Goal: Information Seeking & Learning: Learn about a topic

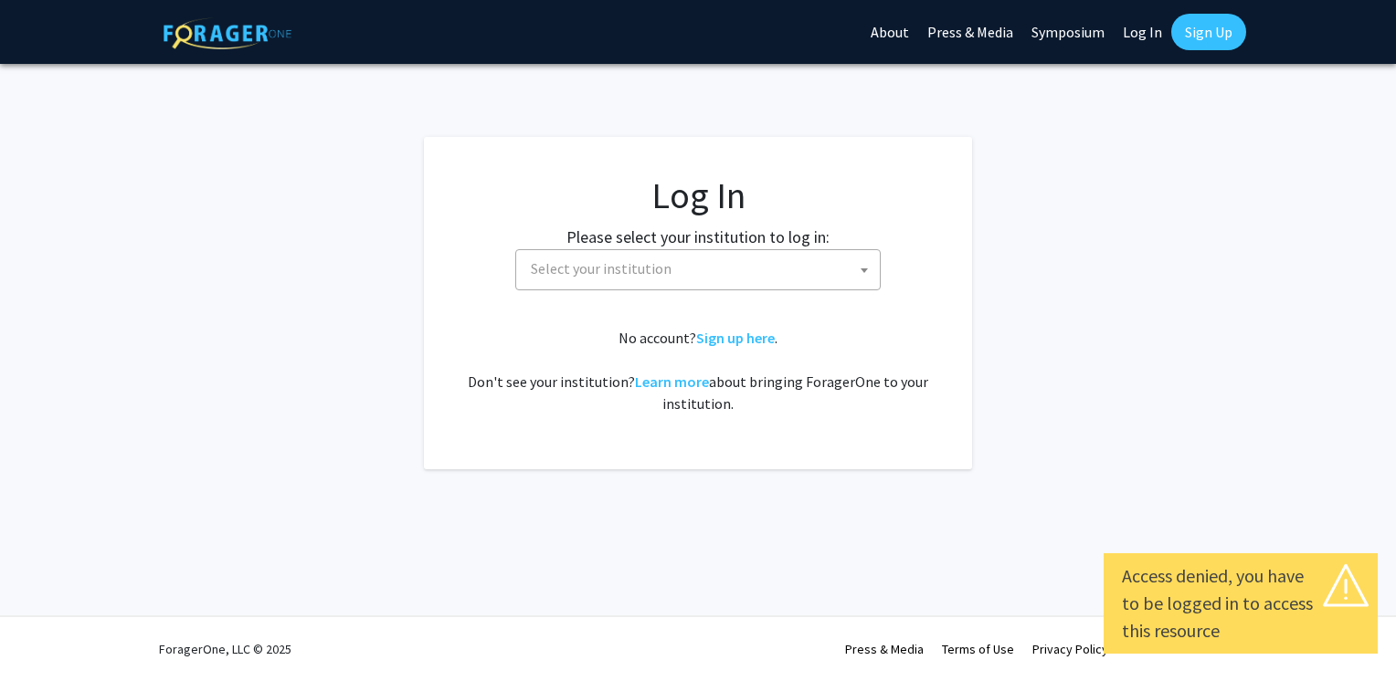
select select
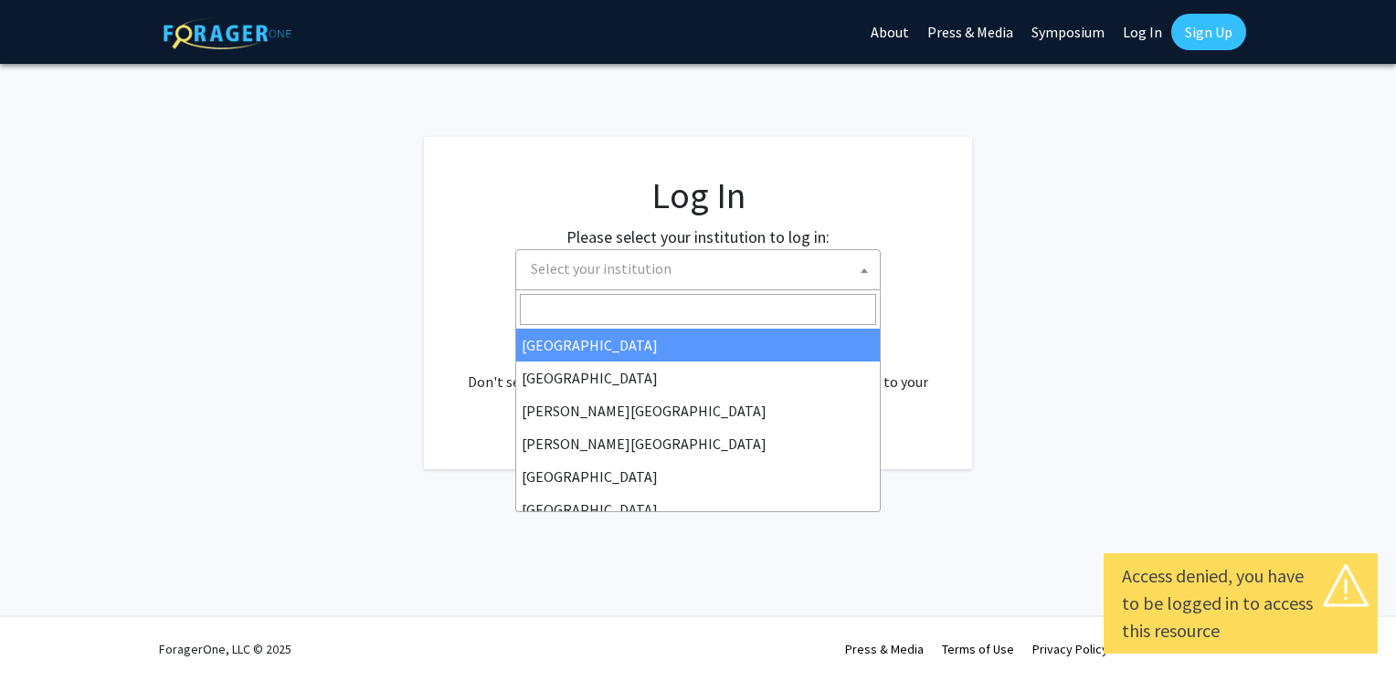
click at [698, 269] on span "Select your institution" at bounding box center [701, 268] width 356 height 37
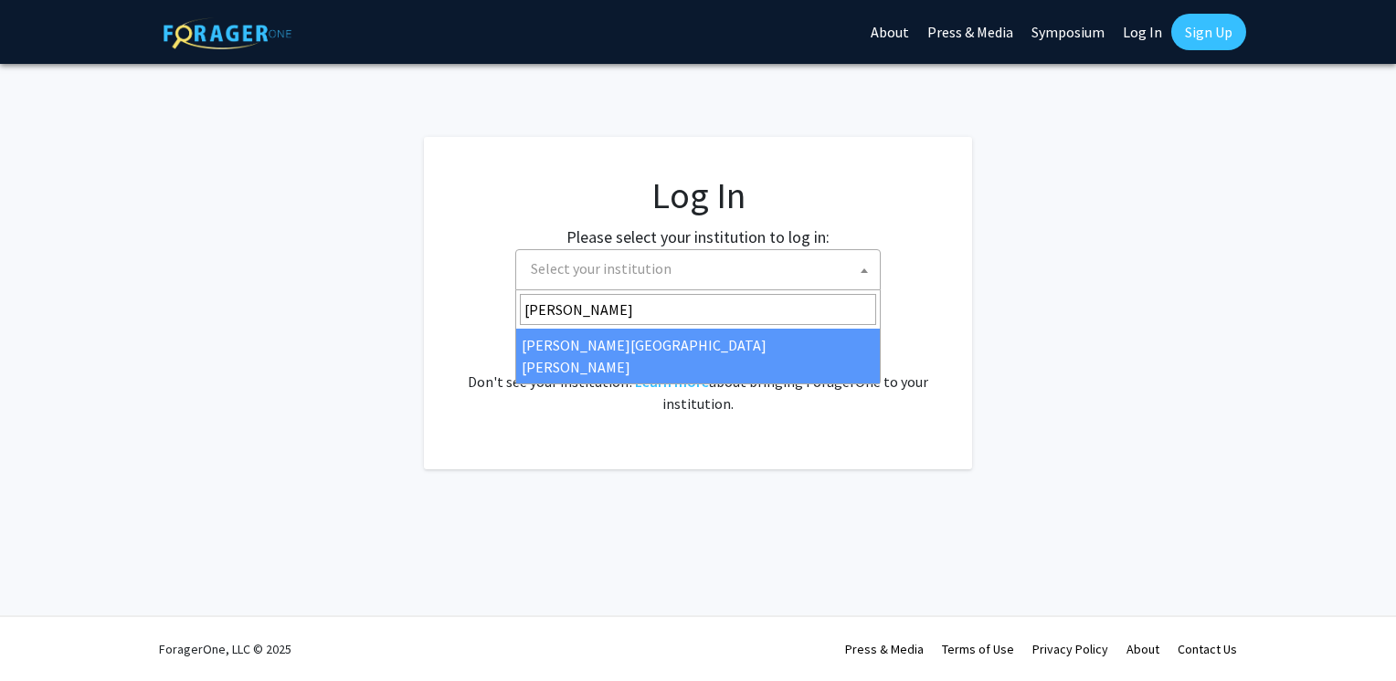
type input "john"
select select "1"
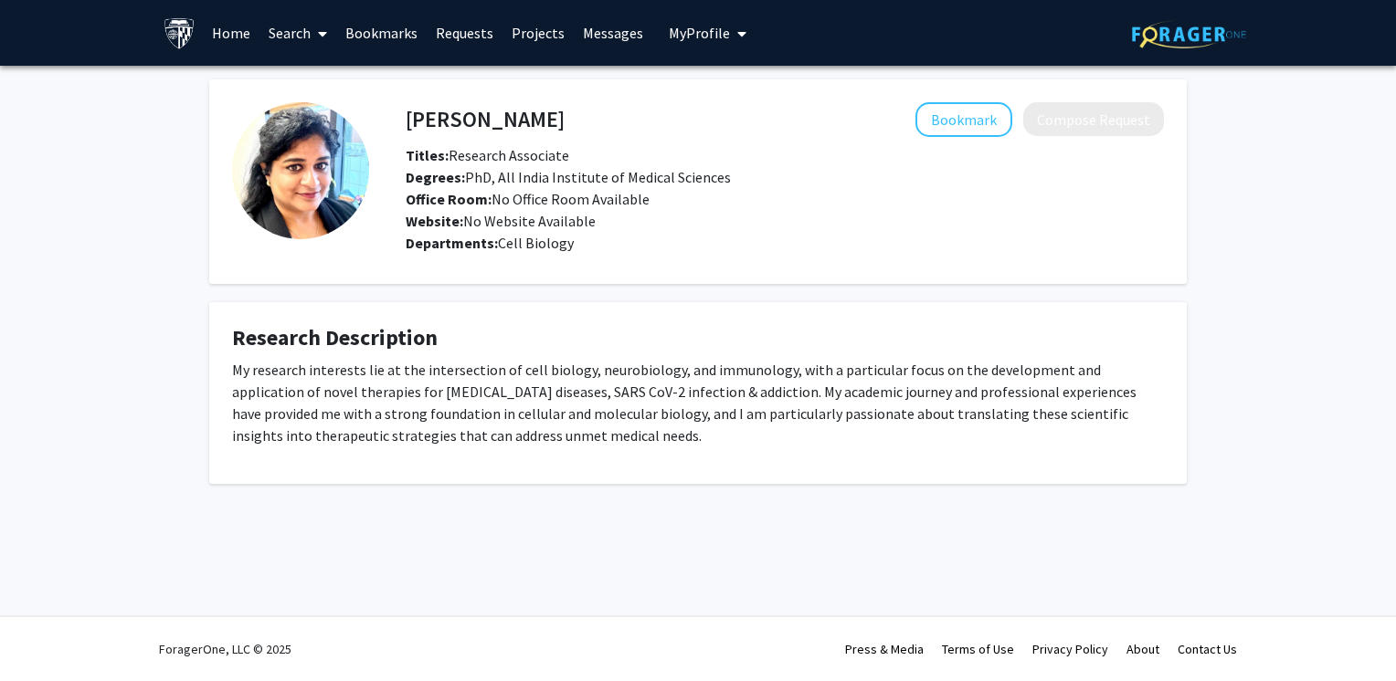
click at [540, 30] on link "Projects" at bounding box center [537, 33] width 71 height 64
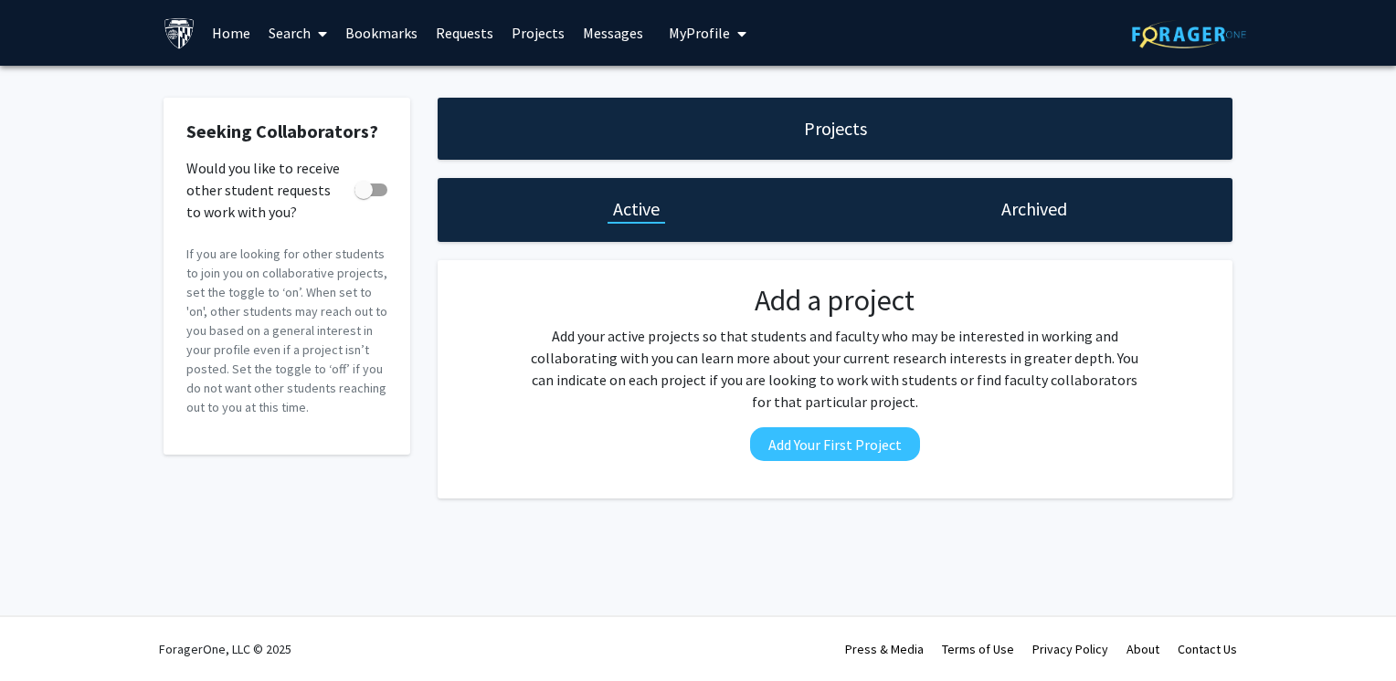
click at [237, 42] on link "Home" at bounding box center [231, 33] width 57 height 64
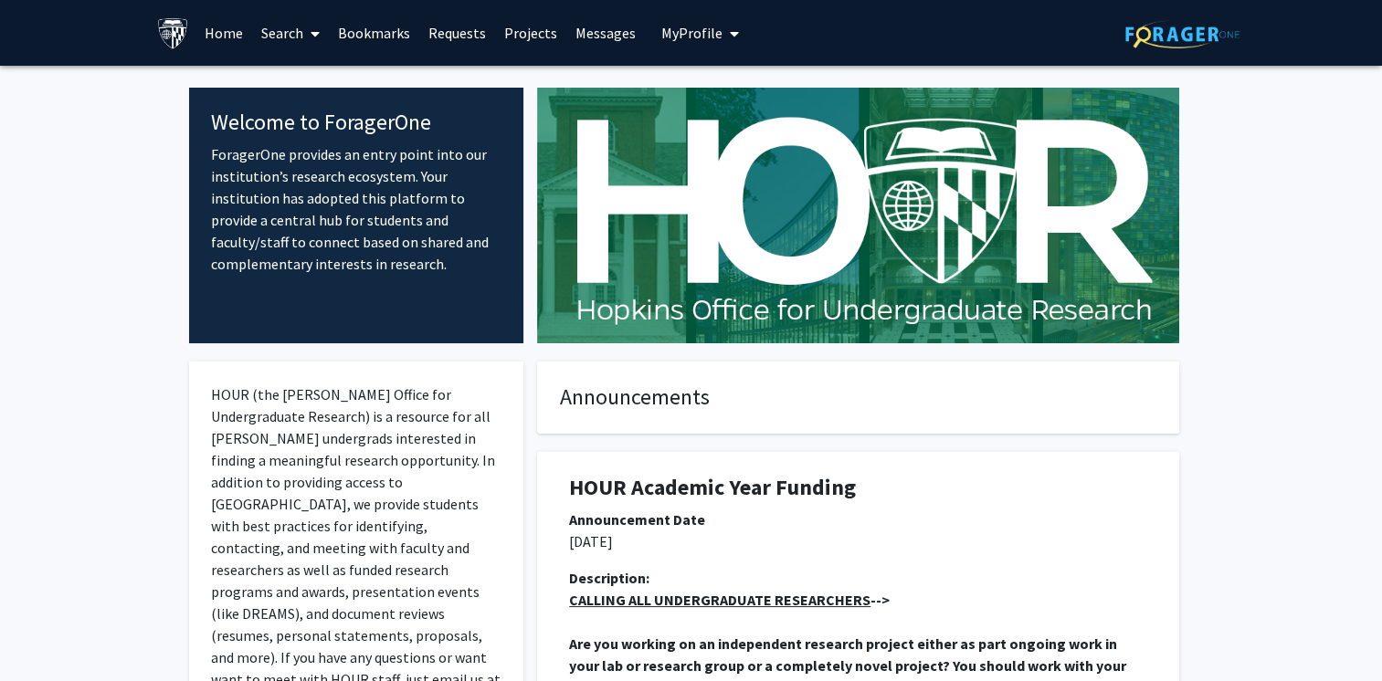
click at [295, 47] on link "Search" at bounding box center [290, 33] width 77 height 64
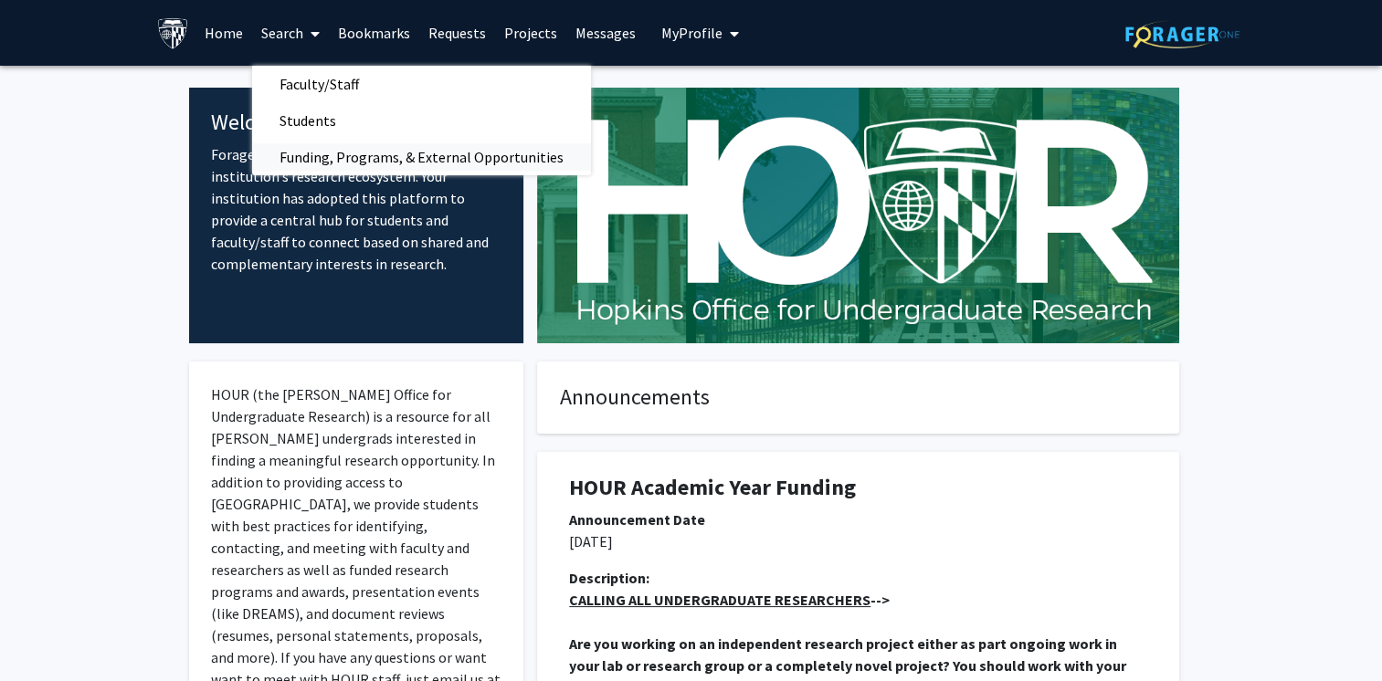
click at [332, 163] on span "Funding, Programs, & External Opportunities" at bounding box center [421, 157] width 339 height 37
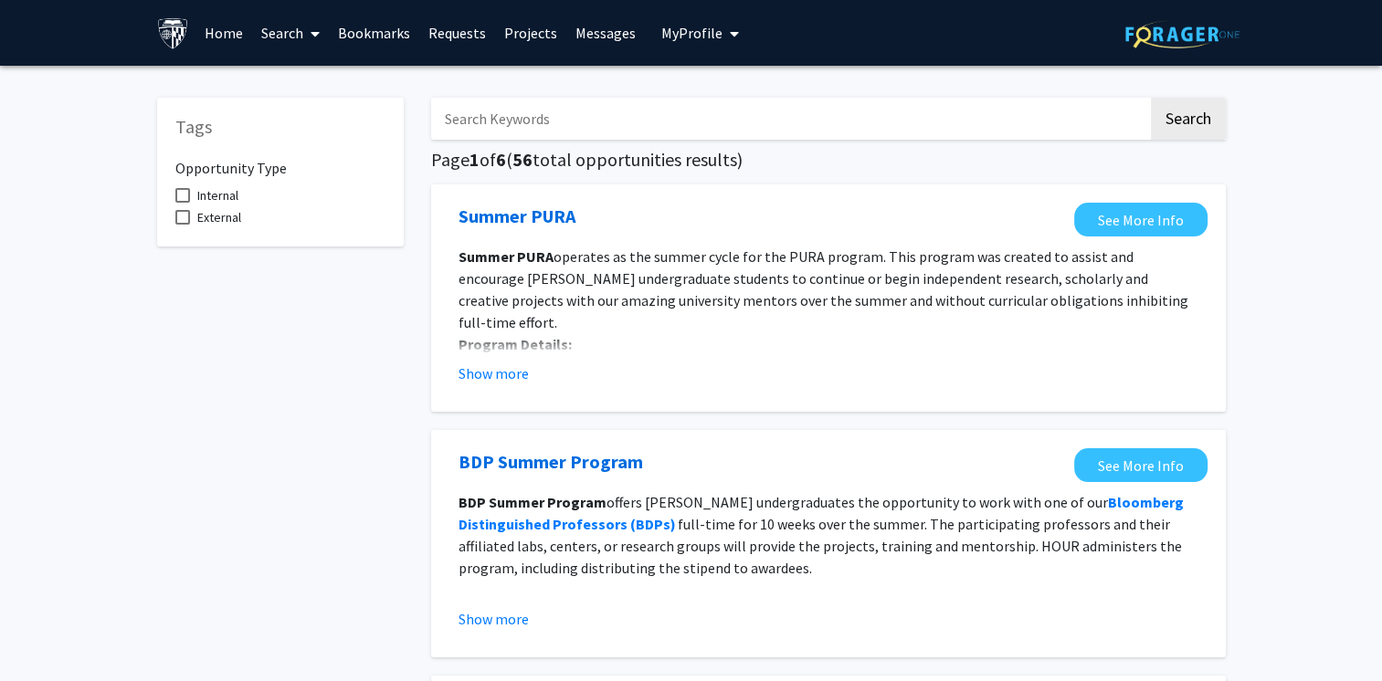
click at [297, 40] on link "Search" at bounding box center [290, 33] width 77 height 64
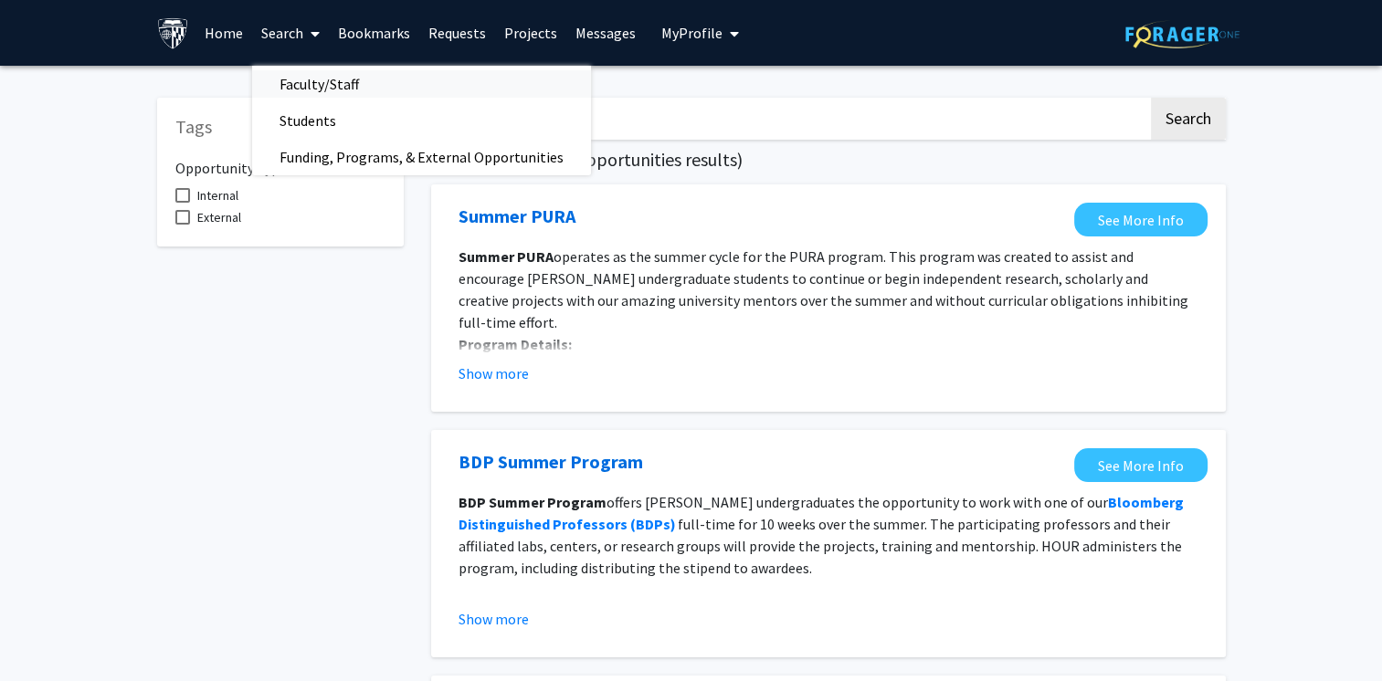
click at [322, 73] on span "Faculty/Staff" at bounding box center [319, 84] width 134 height 37
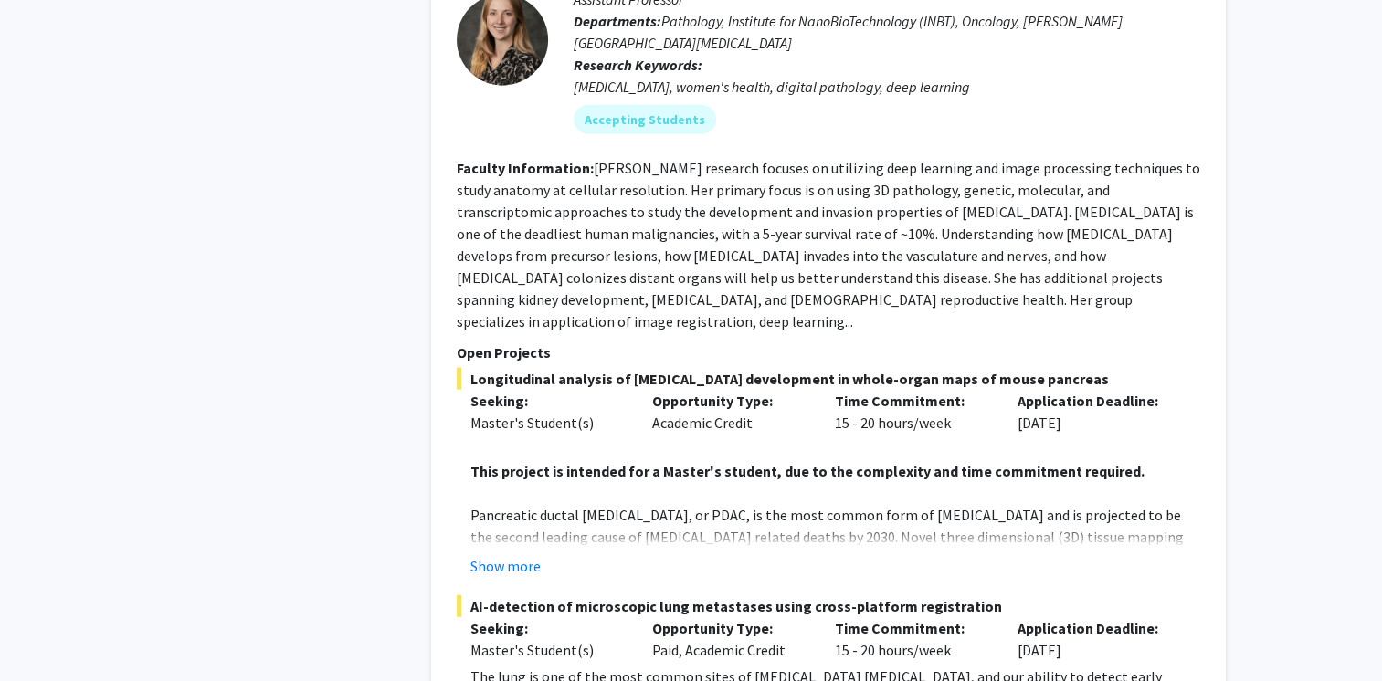
scroll to position [4376, 0]
click at [508, 554] on button "Show more" at bounding box center [505, 565] width 70 height 22
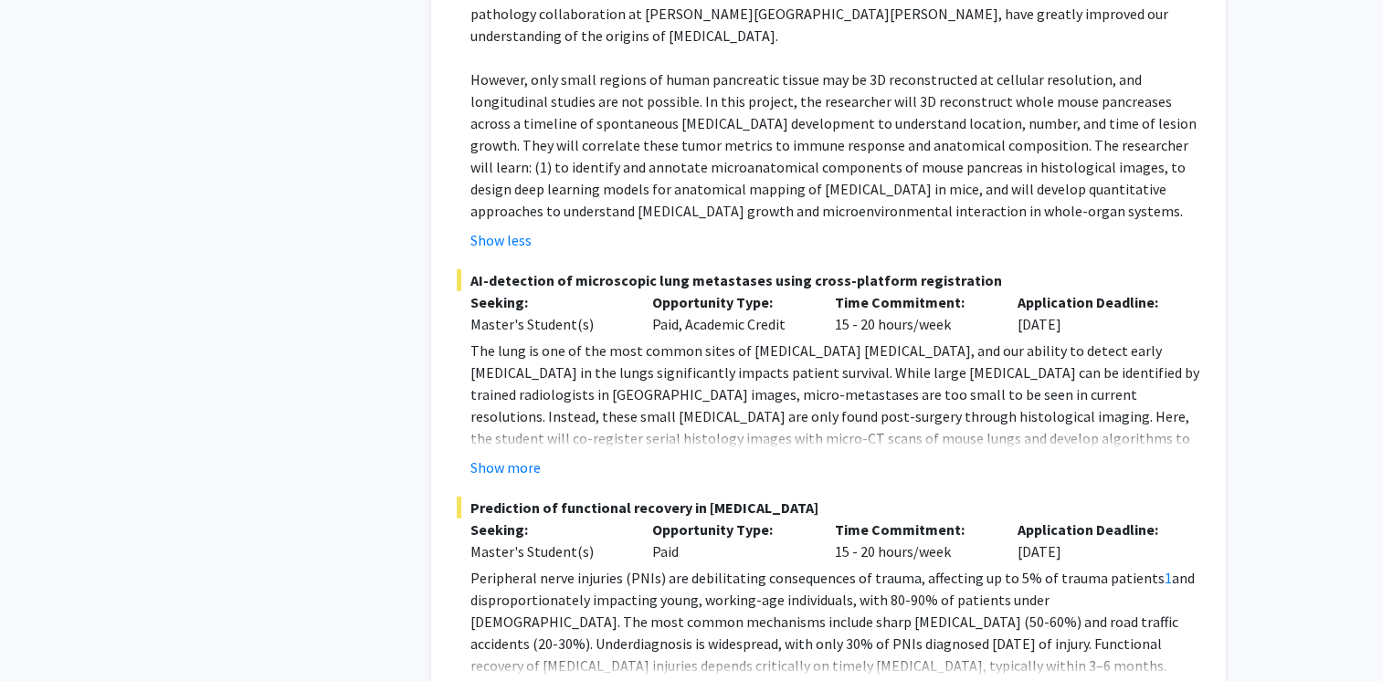
scroll to position [4987, 0]
click at [489, 681] on button "Show more" at bounding box center [505, 694] width 70 height 22
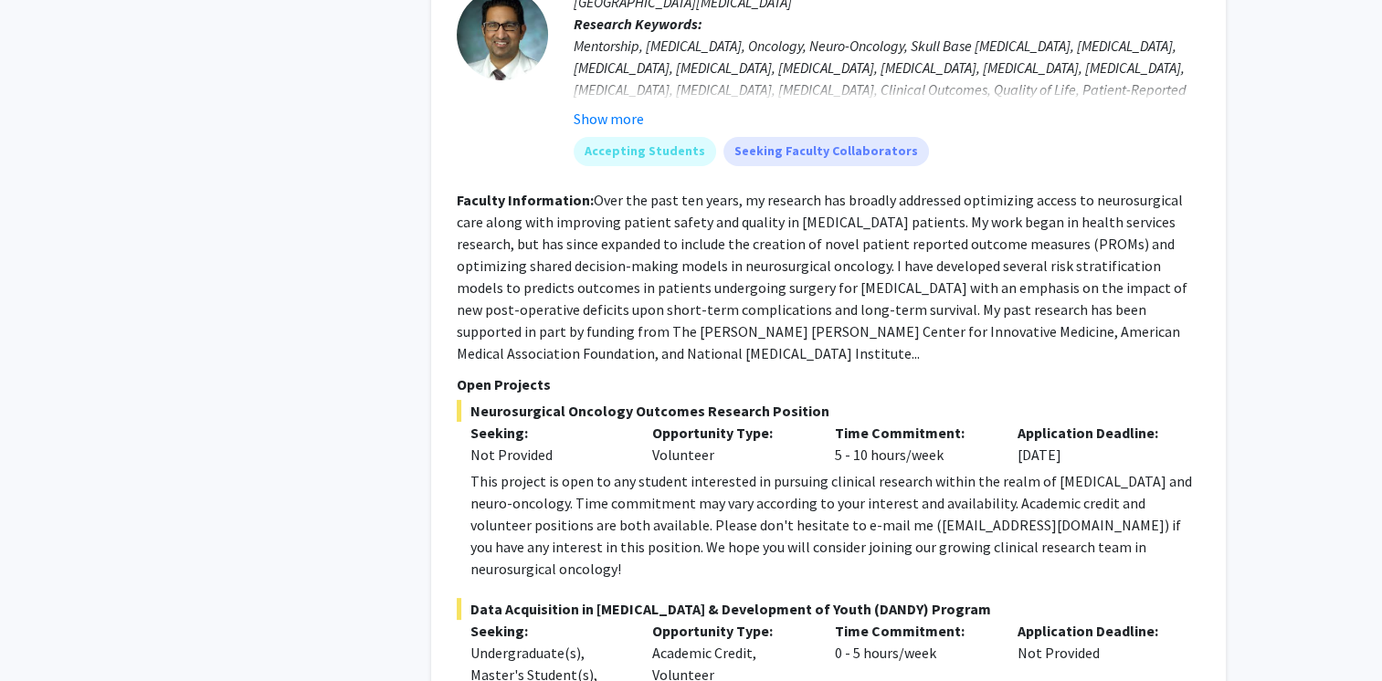
scroll to position [7142, 0]
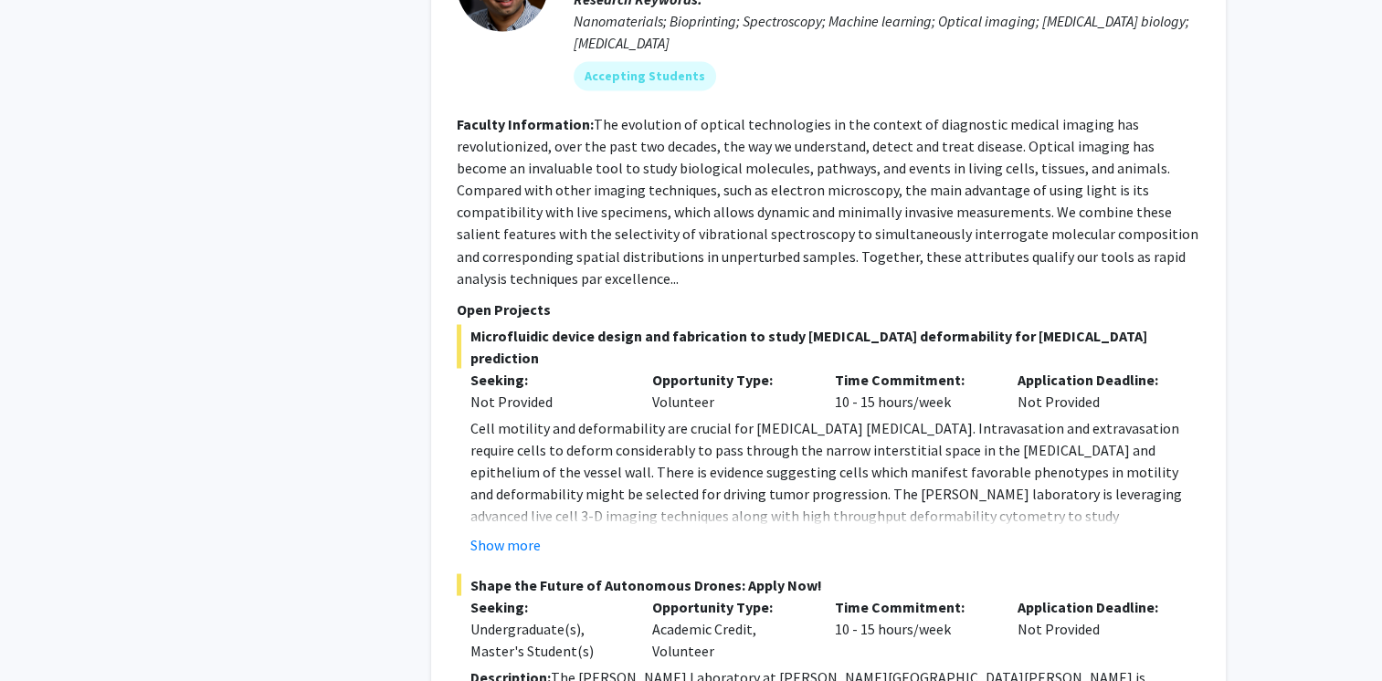
scroll to position [10109, 0]
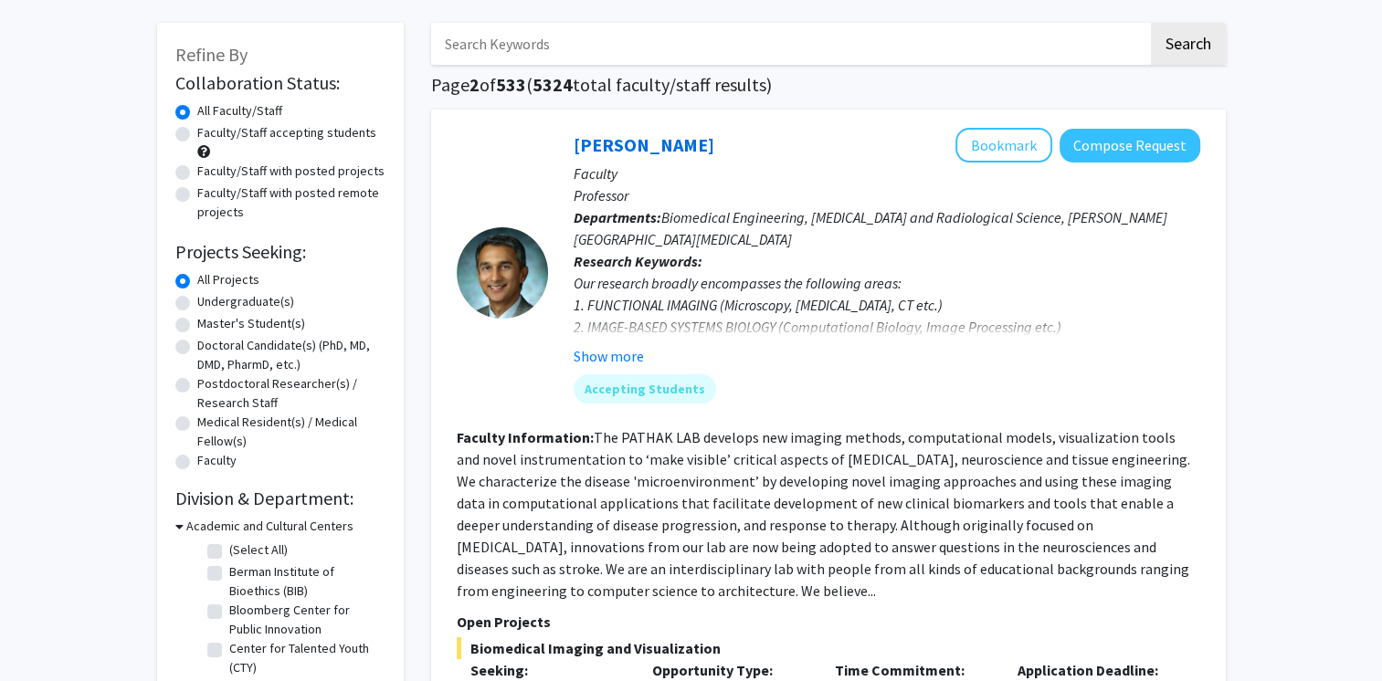
scroll to position [77, 0]
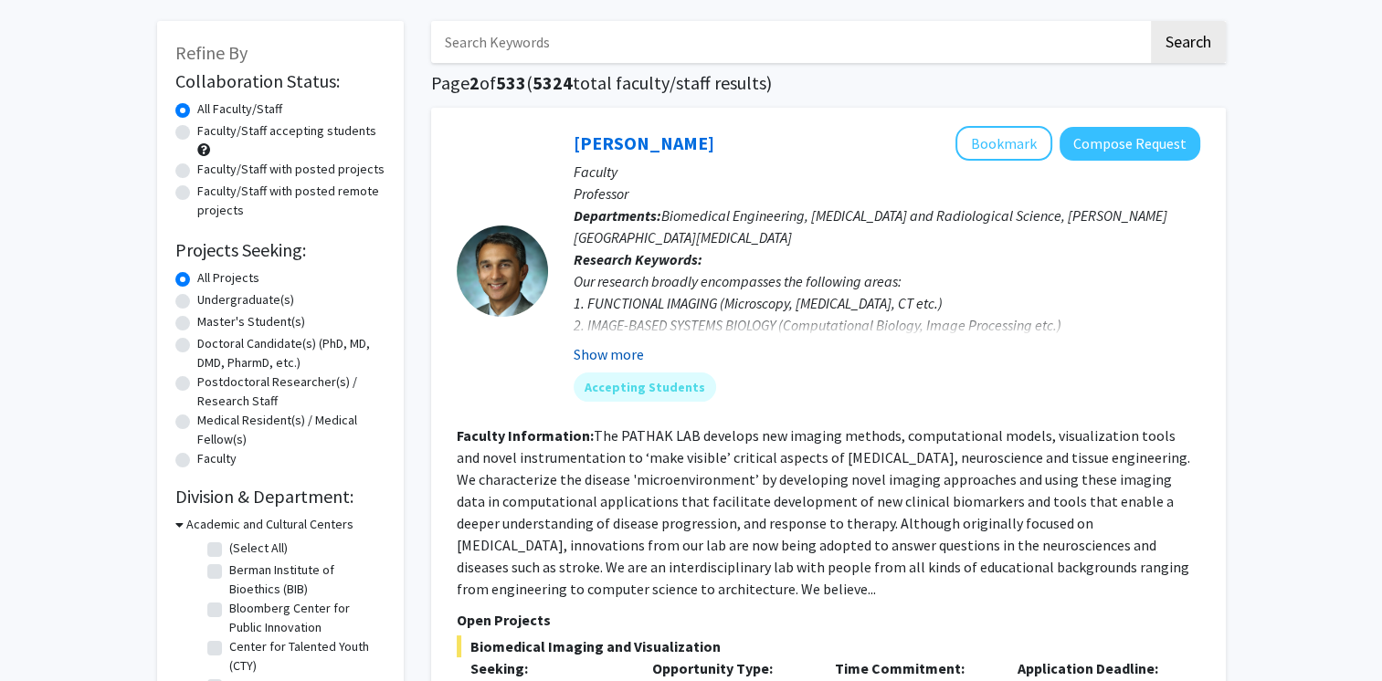
click at [628, 348] on button "Show more" at bounding box center [609, 354] width 70 height 22
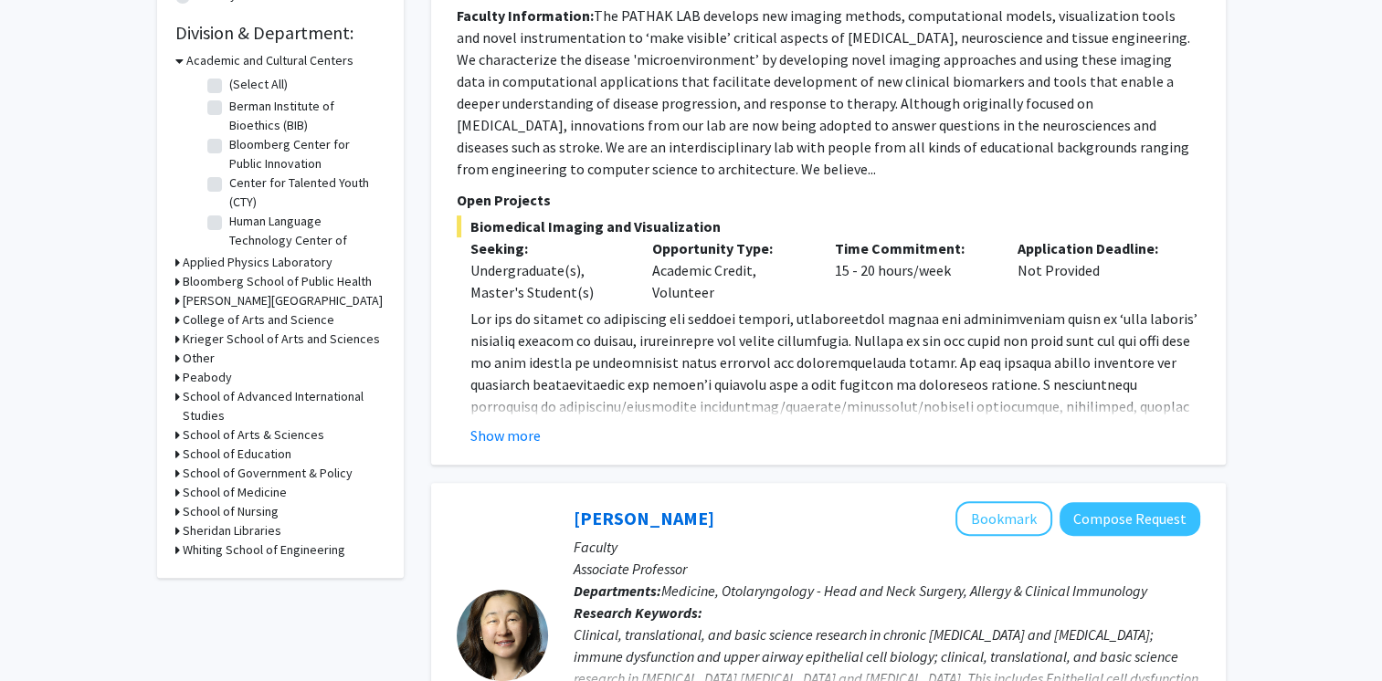
scroll to position [559, 0]
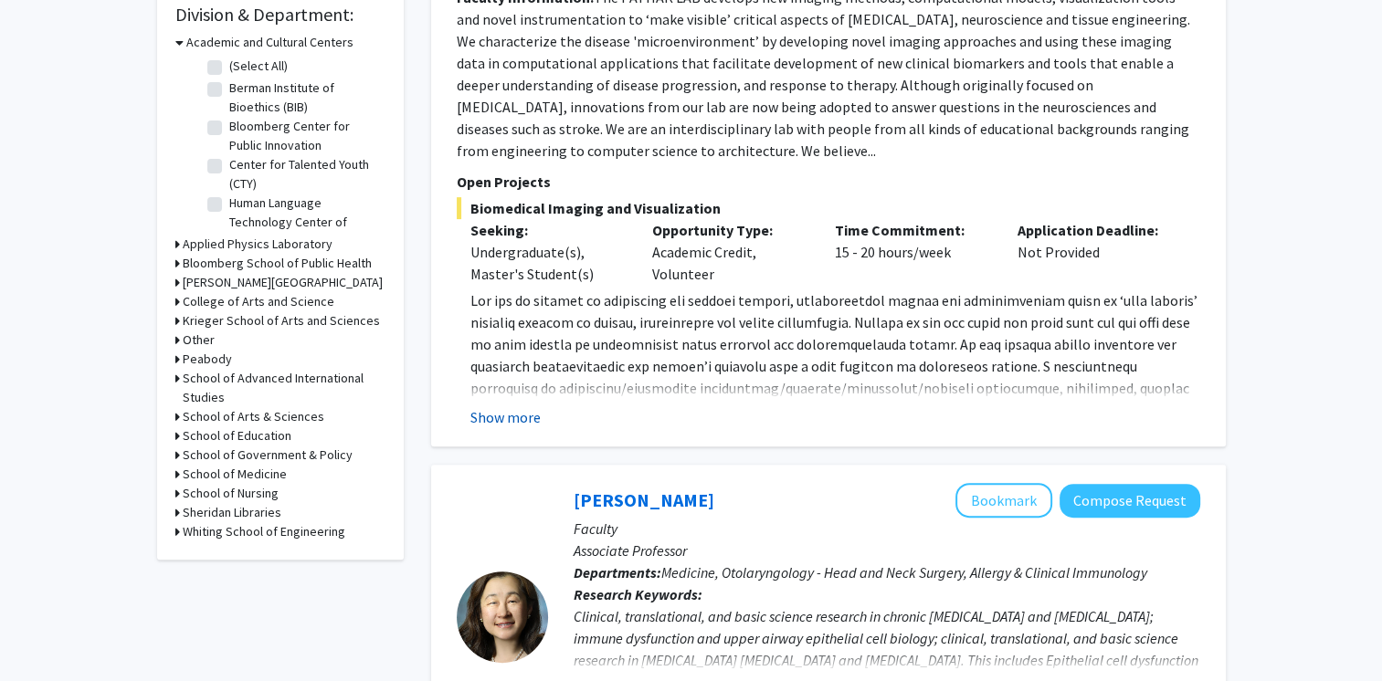
click at [502, 418] on button "Show more" at bounding box center [505, 417] width 70 height 22
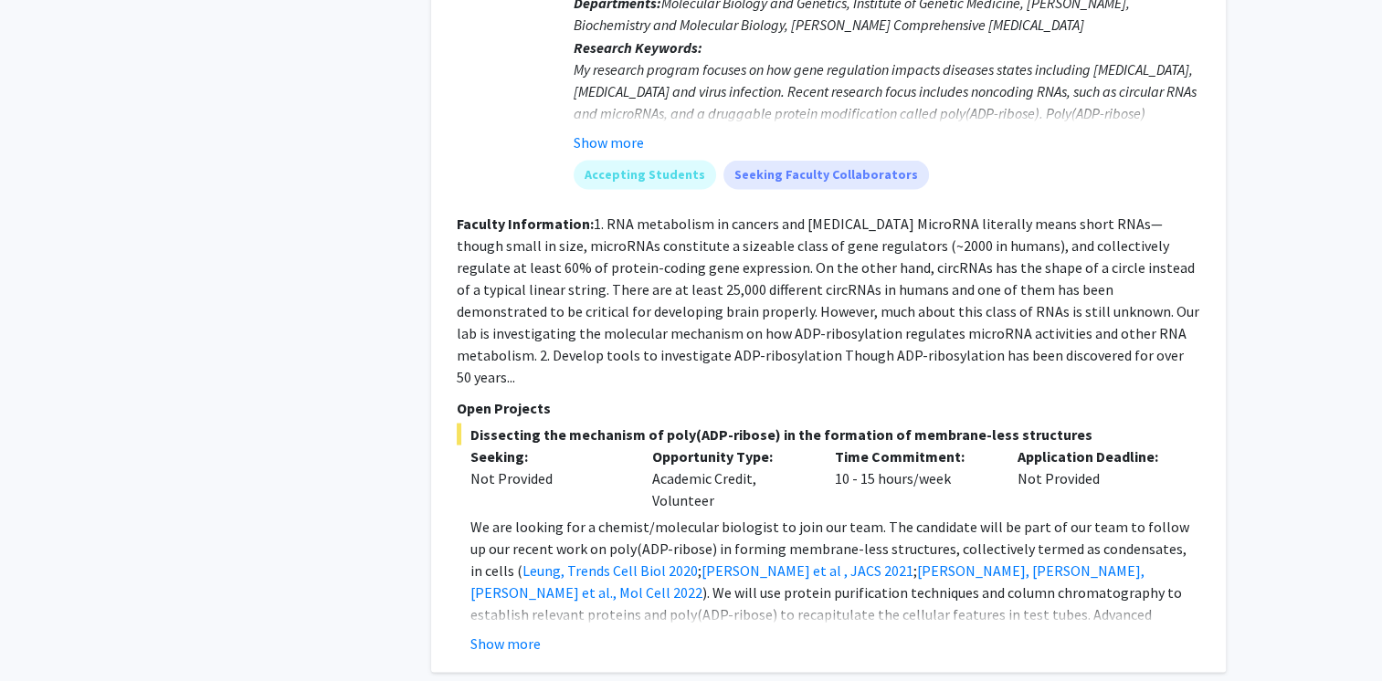
scroll to position [3420, 0]
click at [494, 631] on button "Show more" at bounding box center [505, 642] width 70 height 22
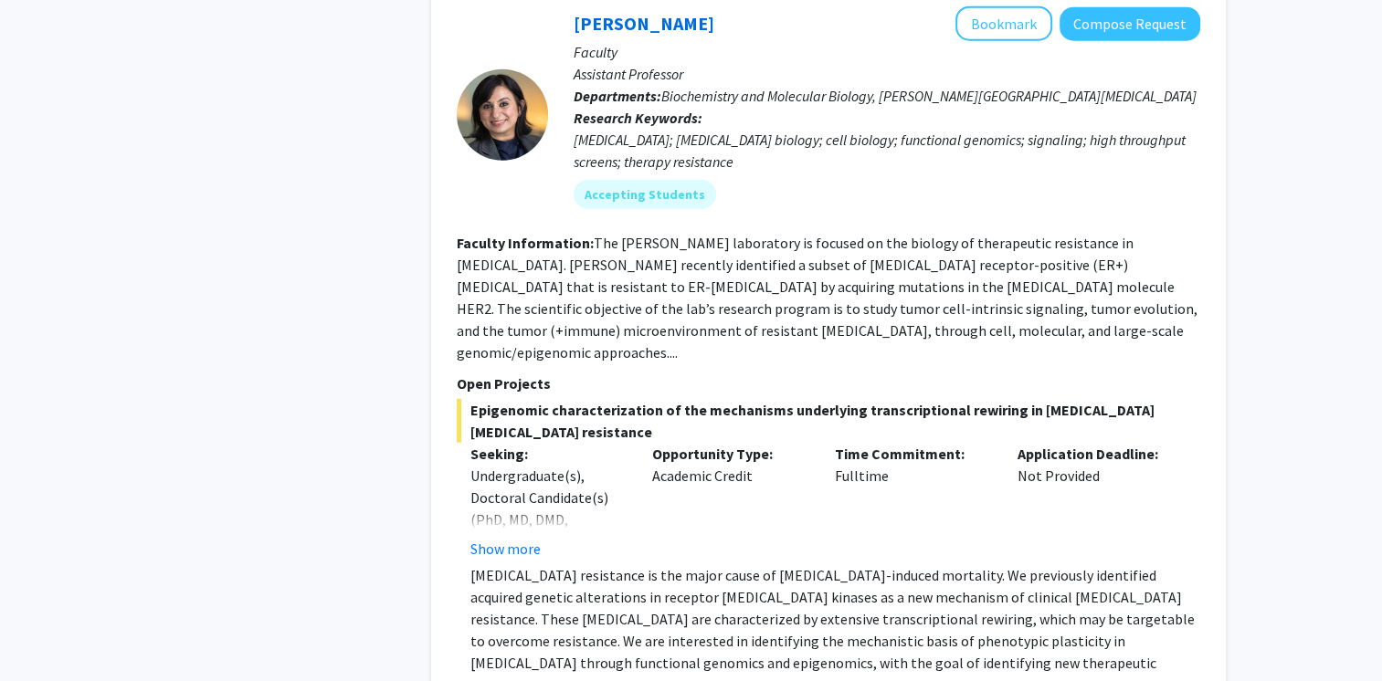
scroll to position [4887, 0]
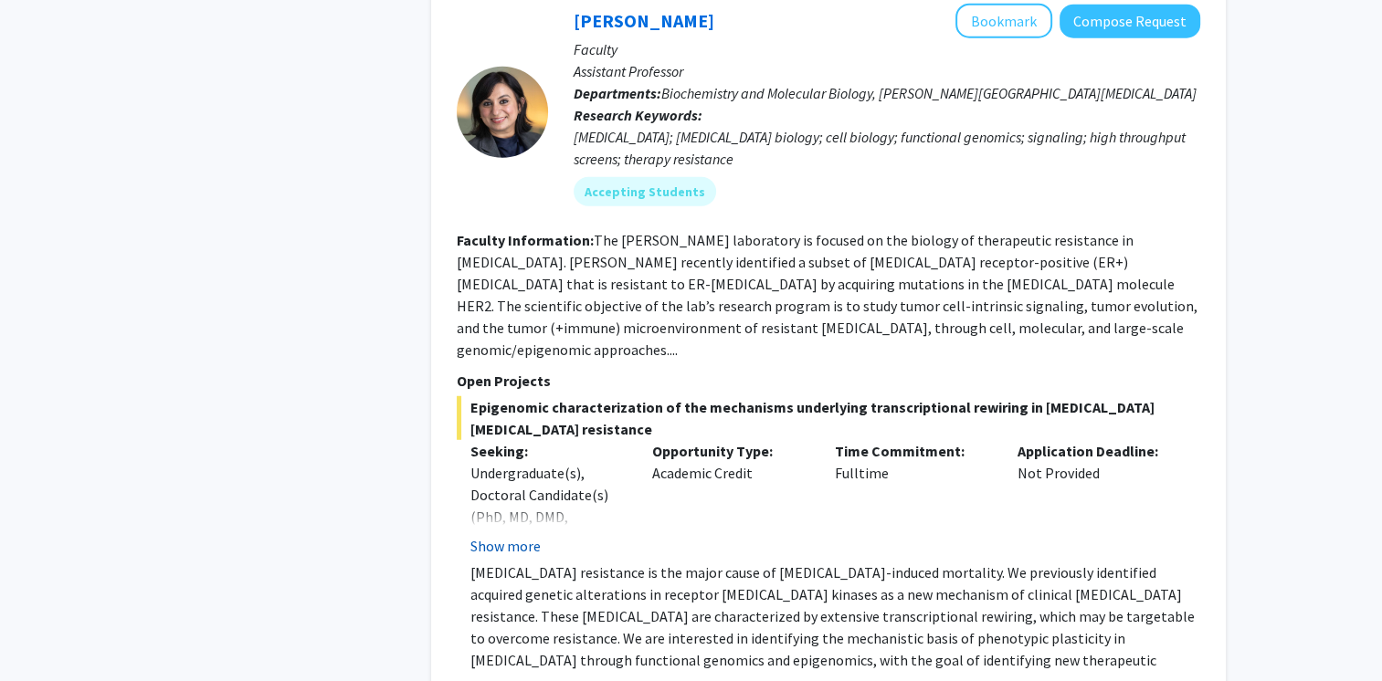
click at [526, 535] on button "Show more" at bounding box center [505, 546] width 70 height 22
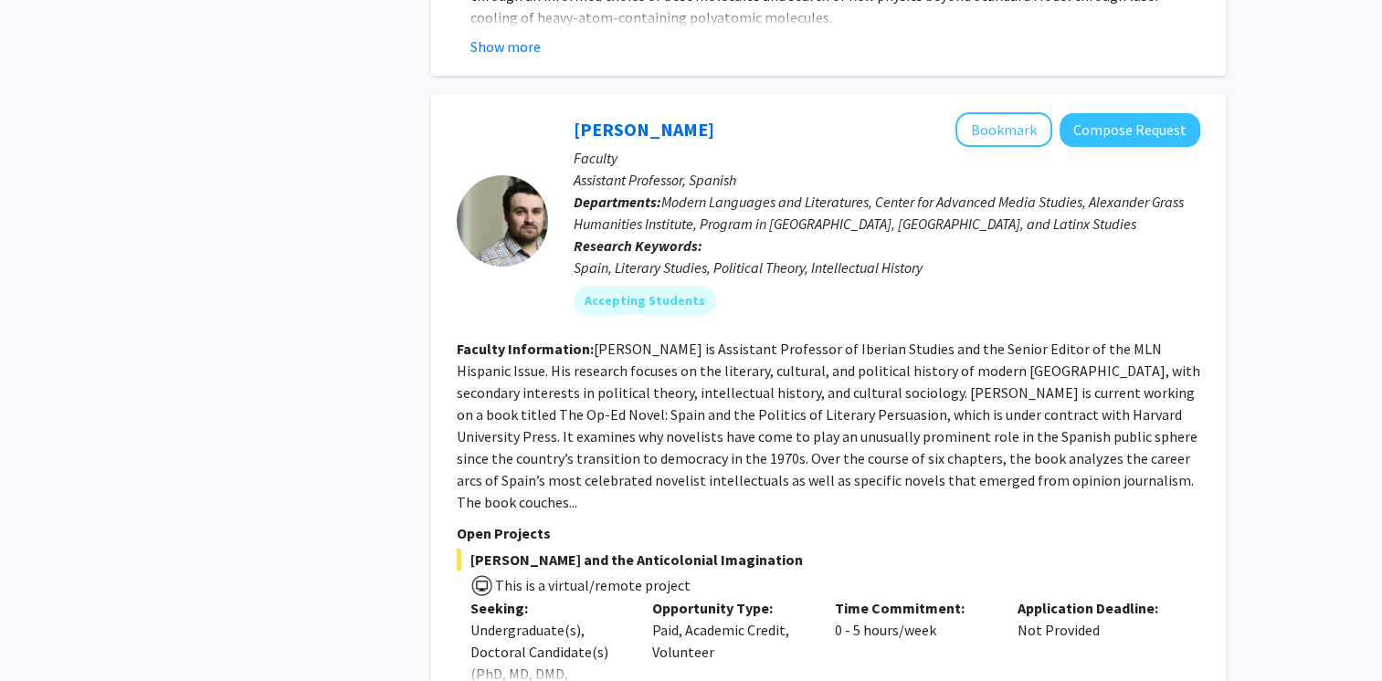
scroll to position [7168, 0]
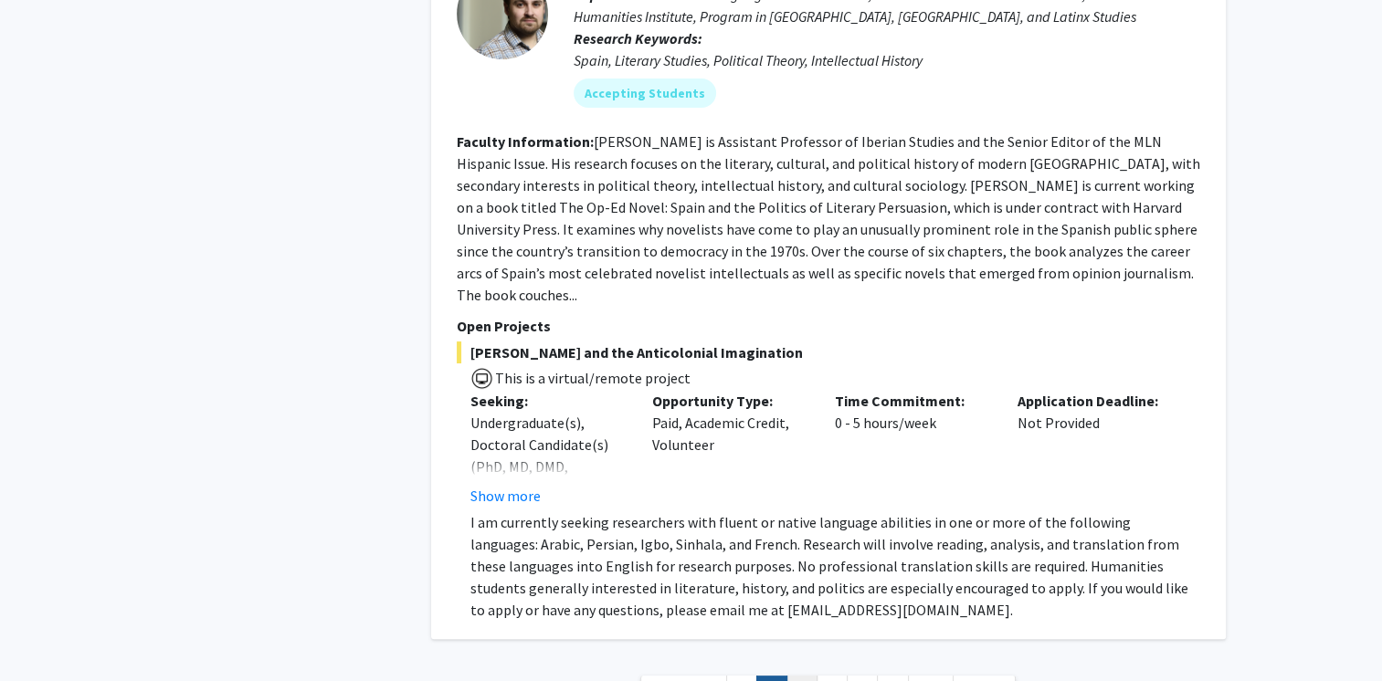
click at [795, 676] on link "3" at bounding box center [801, 692] width 31 height 32
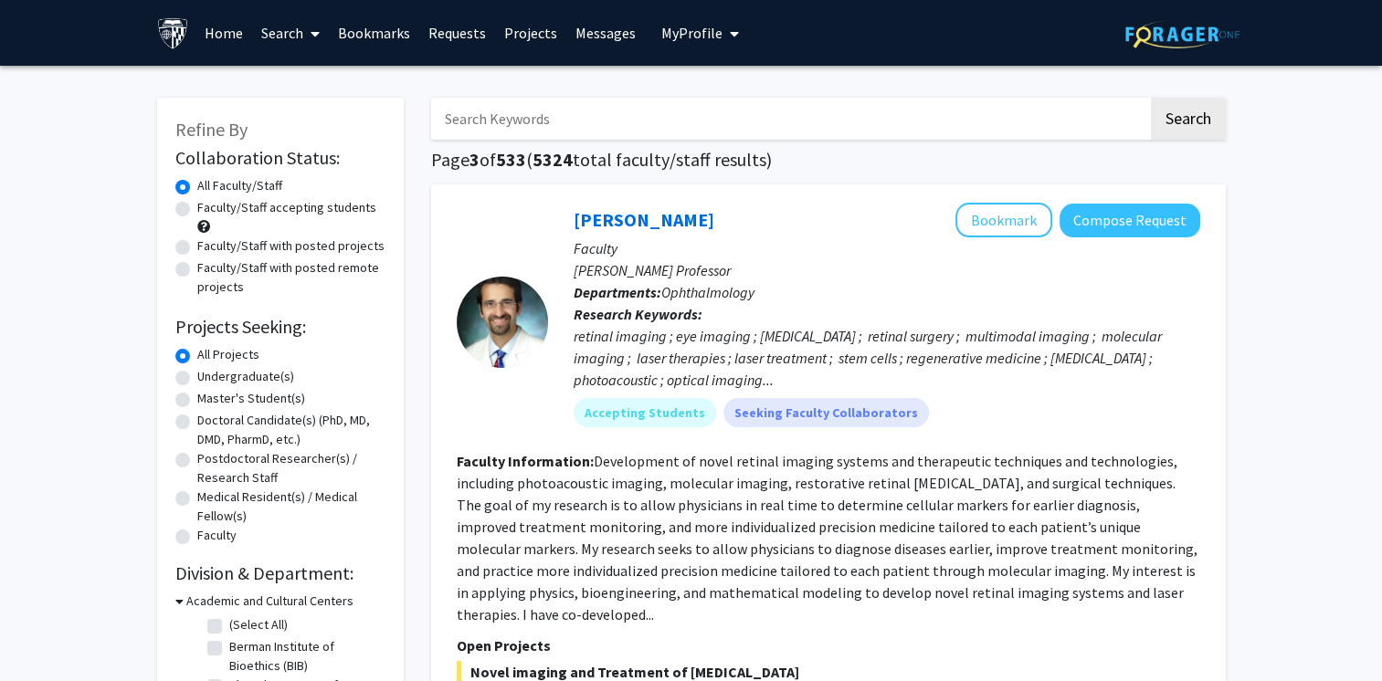
click at [197, 397] on label "Master's Student(s)" at bounding box center [251, 398] width 108 height 19
click at [197, 397] on input "Master's Student(s)" at bounding box center [203, 395] width 12 height 12
radio input "true"
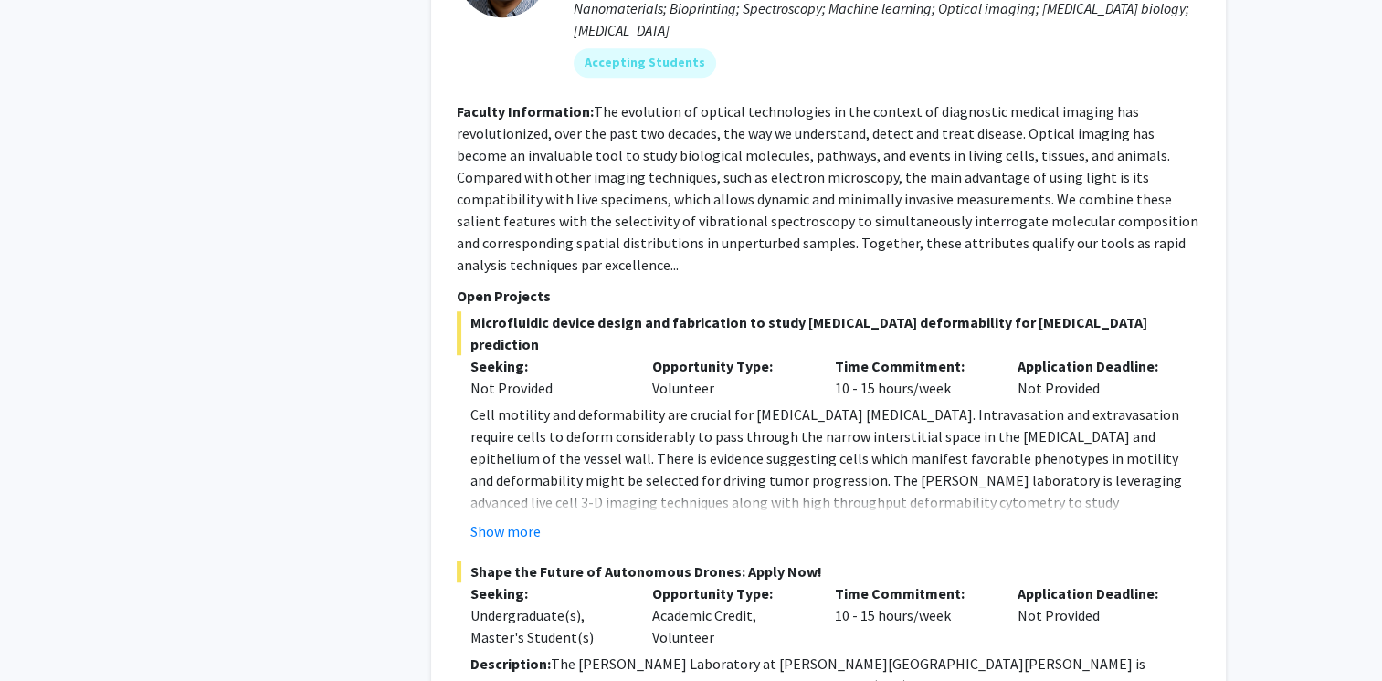
scroll to position [1305, 0]
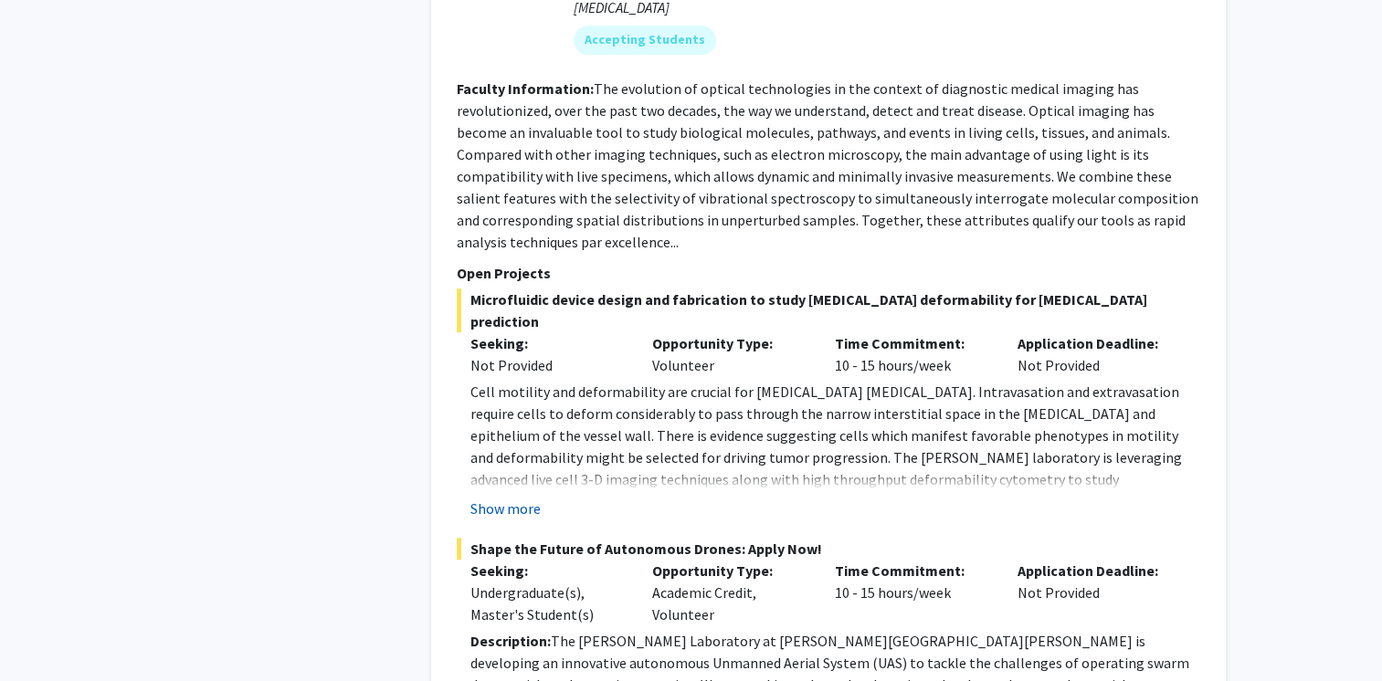
click at [493, 498] on button "Show more" at bounding box center [505, 509] width 70 height 22
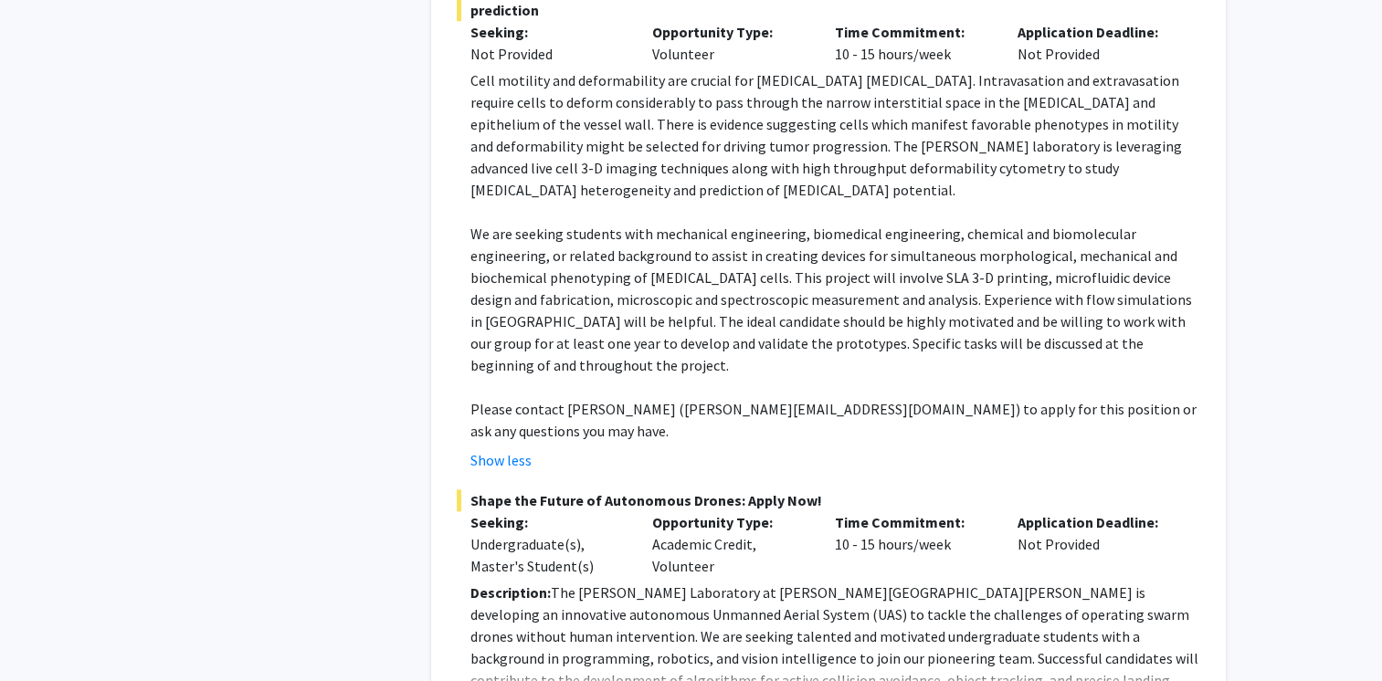
scroll to position [1630, 0]
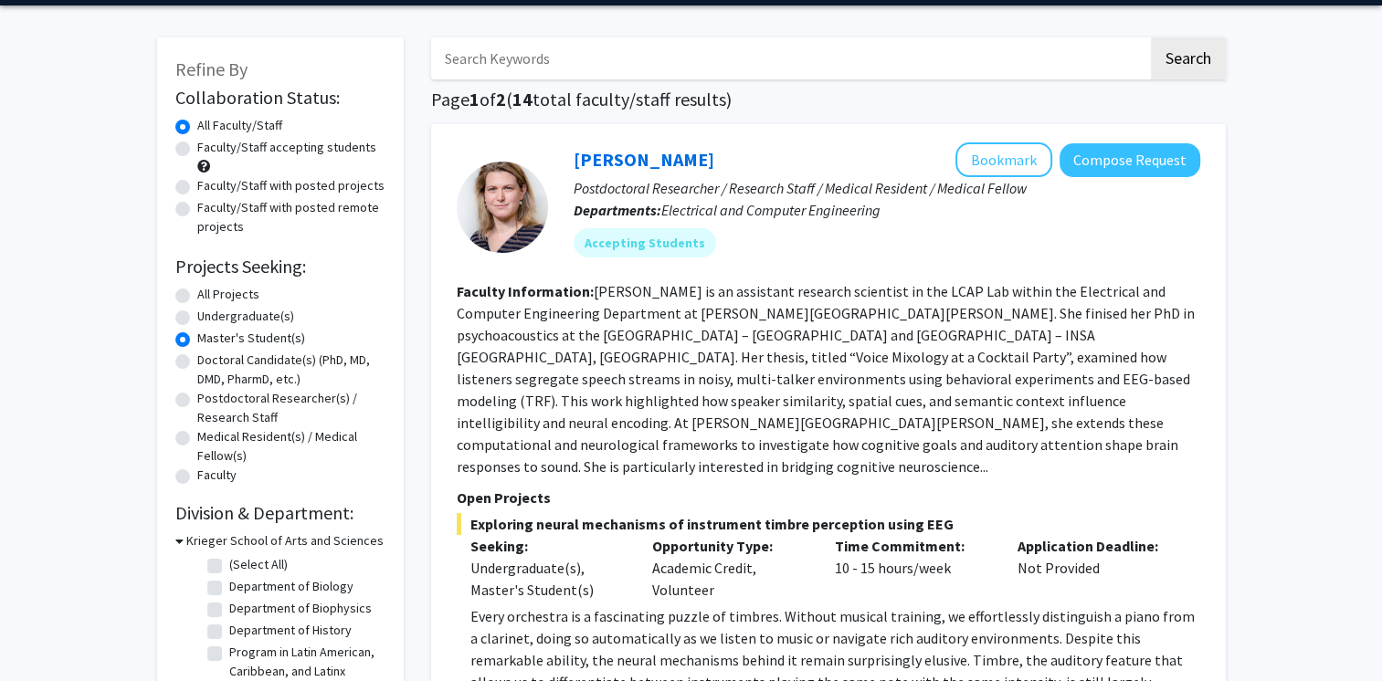
scroll to position [62, 0]
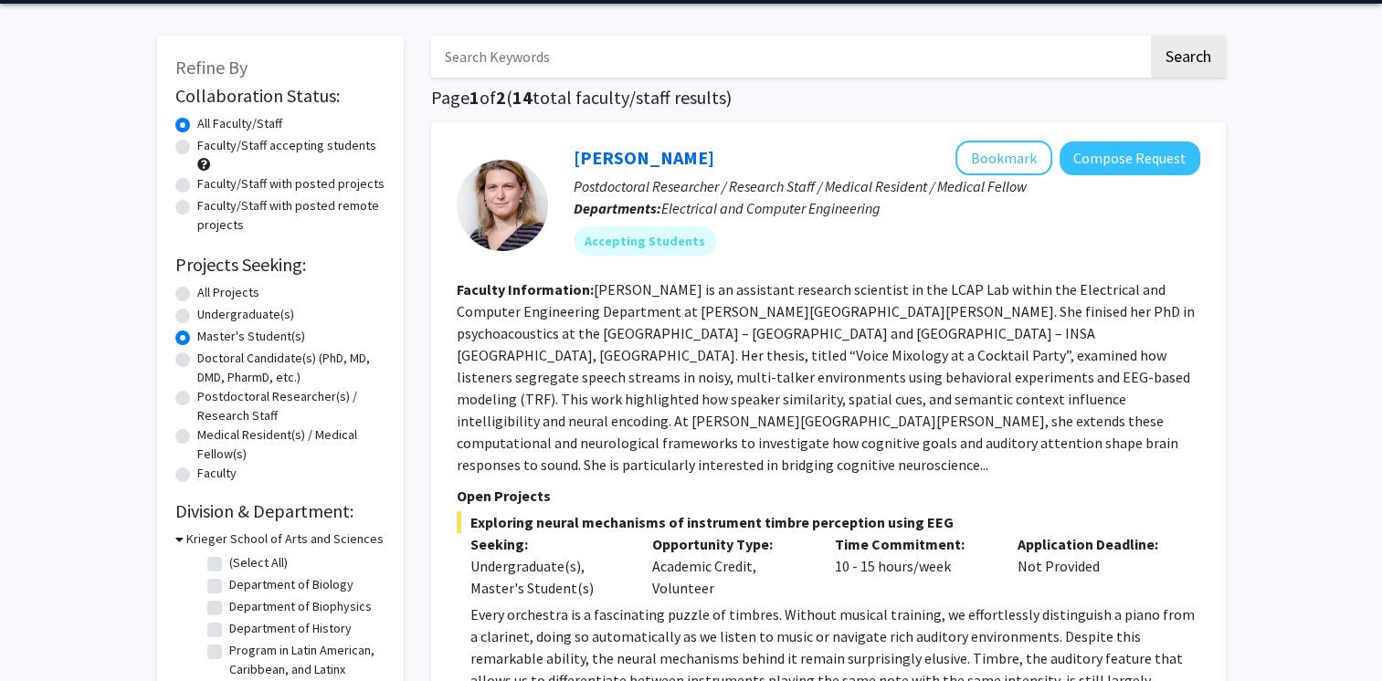
click at [506, 101] on span "2" at bounding box center [501, 97] width 10 height 23
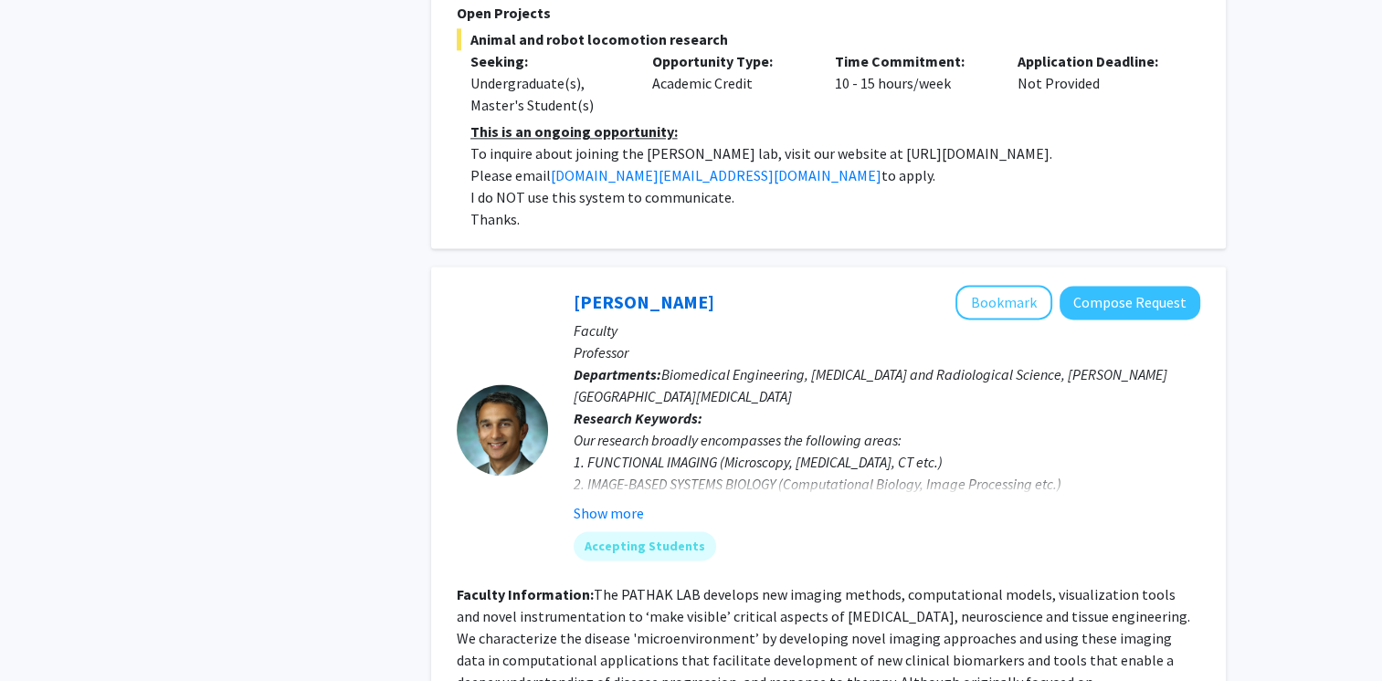
scroll to position [9618, 0]
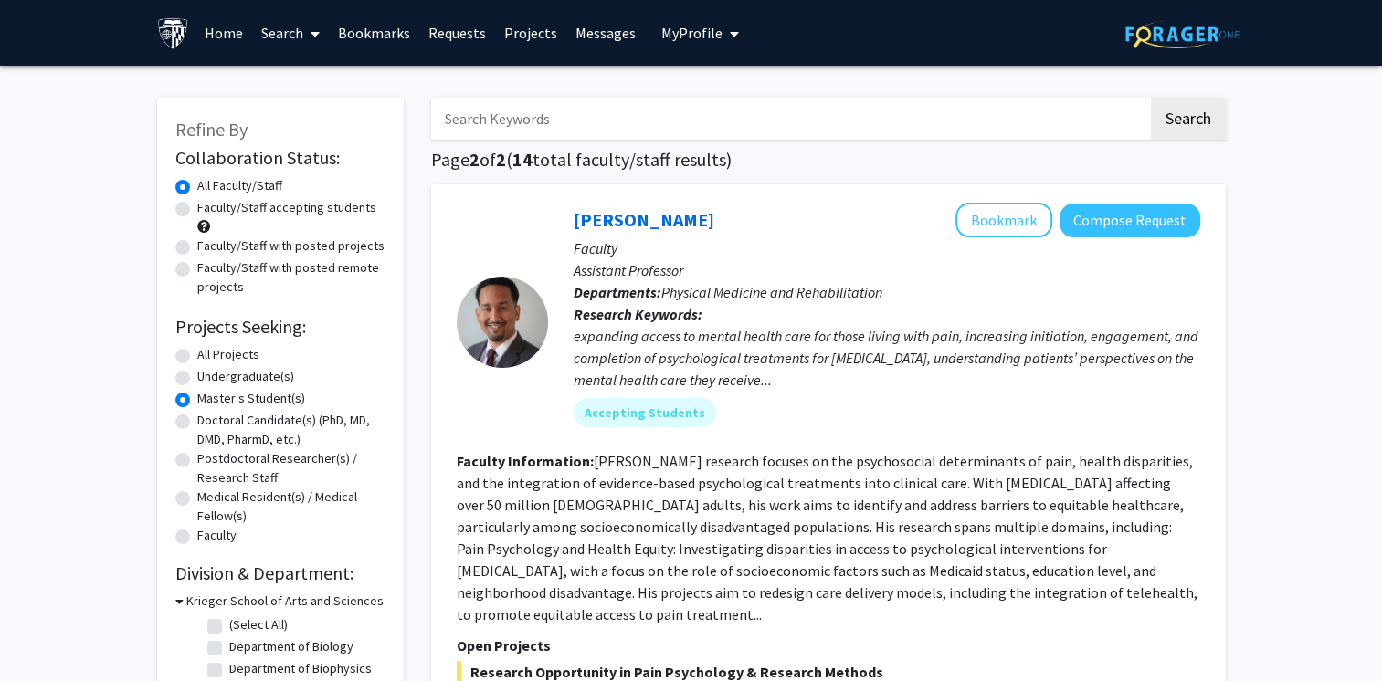
click at [180, 27] on img at bounding box center [173, 33] width 32 height 32
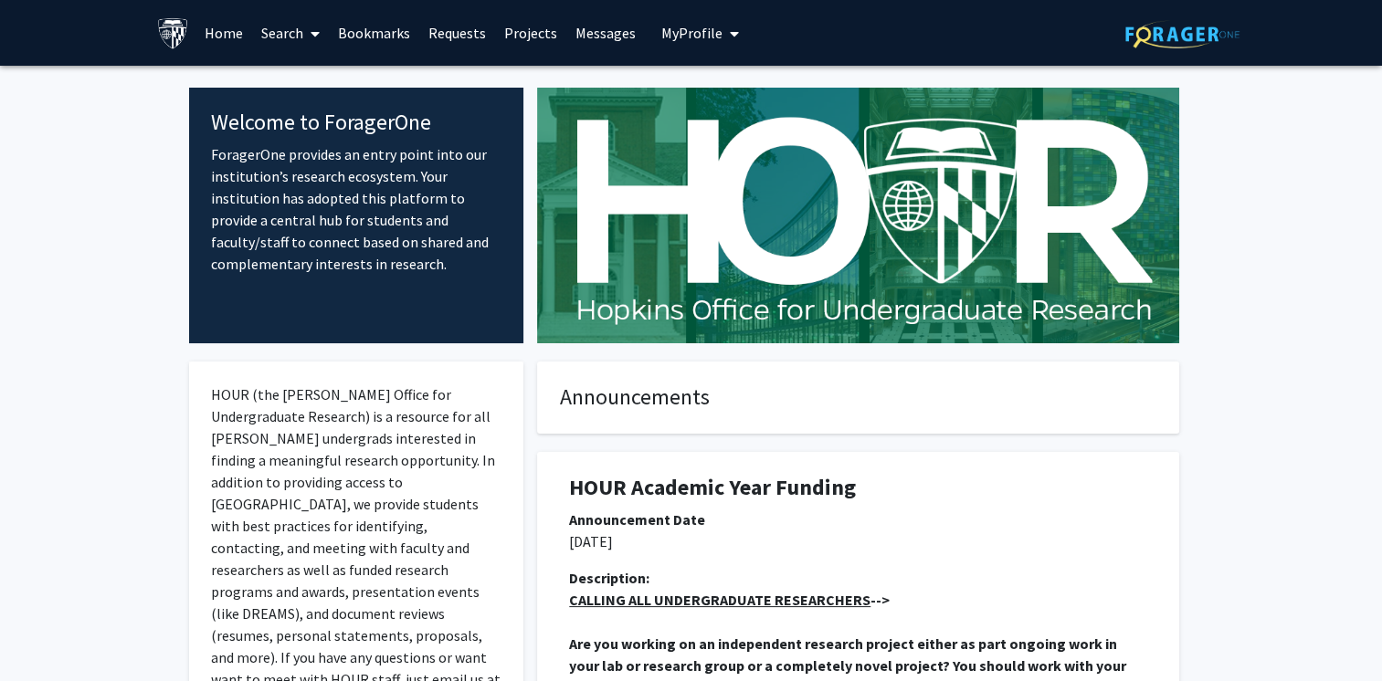
click at [687, 34] on span "My Profile" at bounding box center [691, 33] width 61 height 18
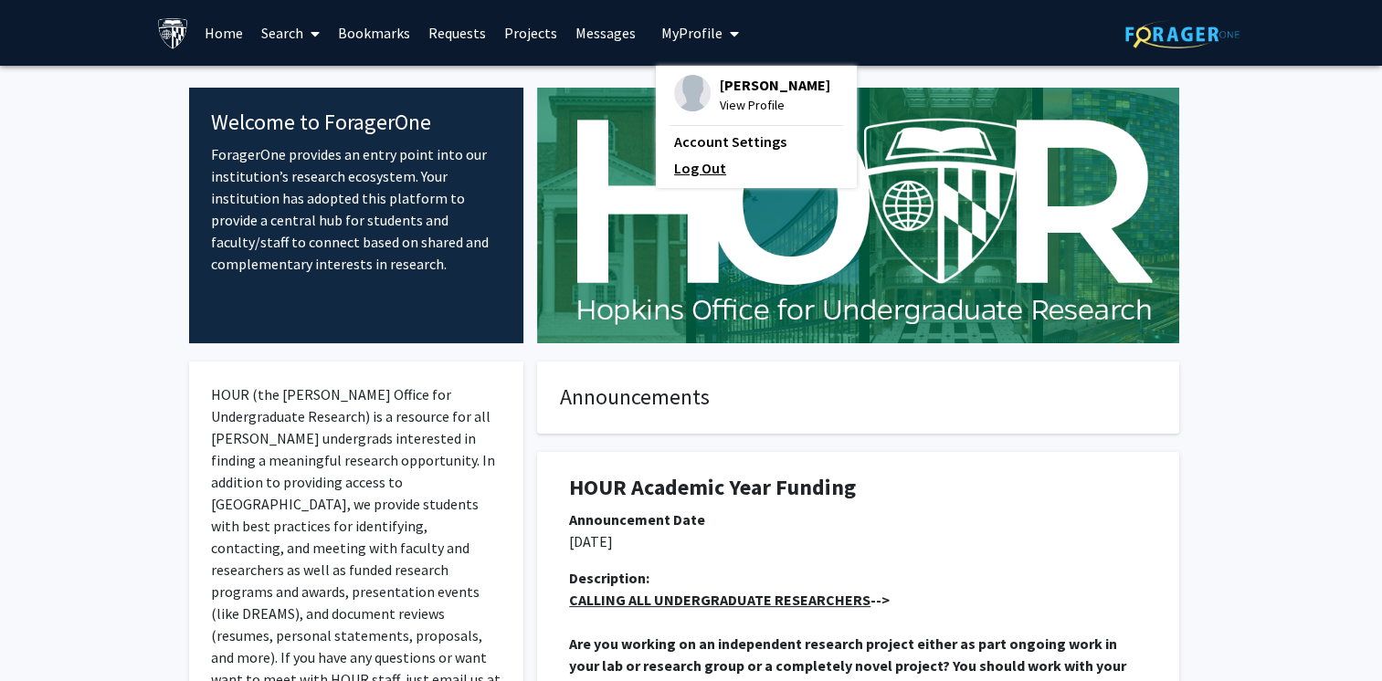
click at [674, 179] on link "Log Out" at bounding box center [756, 168] width 164 height 22
